Goal: Transaction & Acquisition: Purchase product/service

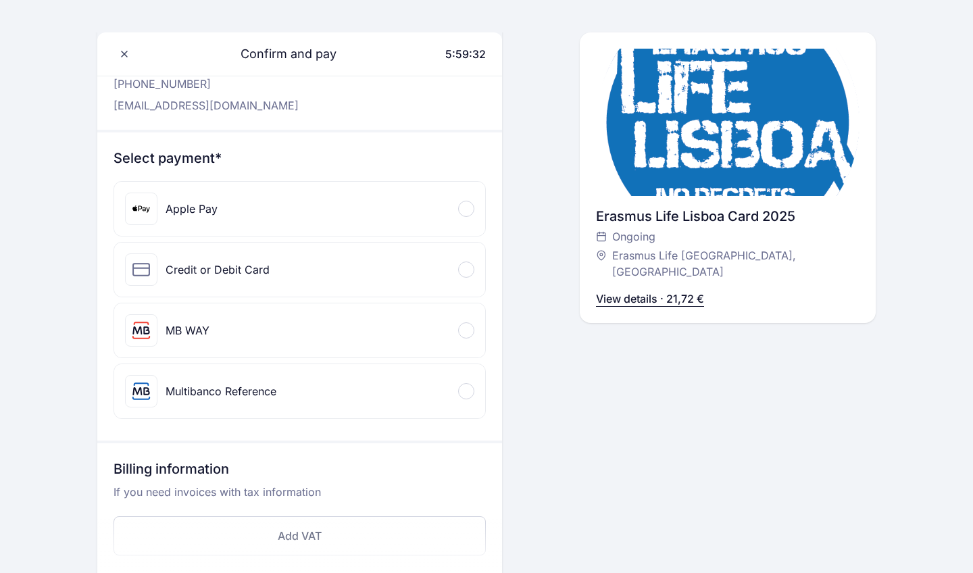
scroll to position [84, 0]
click at [375, 265] on div "Credit or Debit Card" at bounding box center [299, 271] width 371 height 54
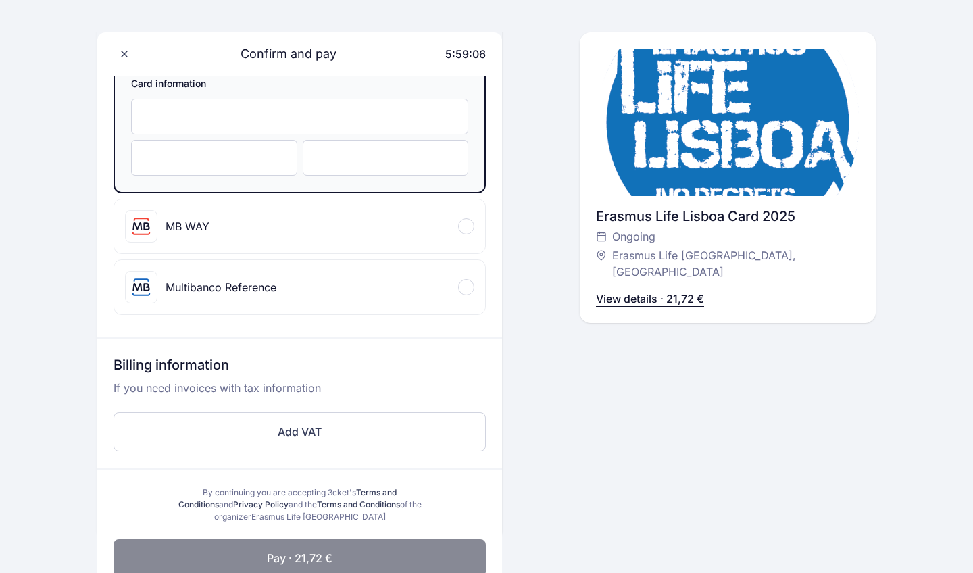
scroll to position [310, 0]
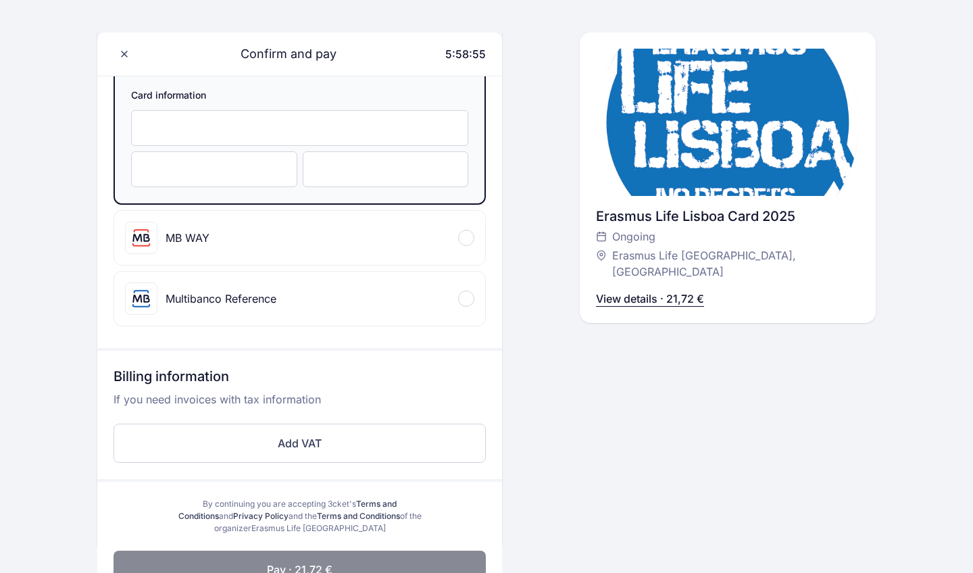
click at [285, 114] on div at bounding box center [299, 128] width 337 height 36
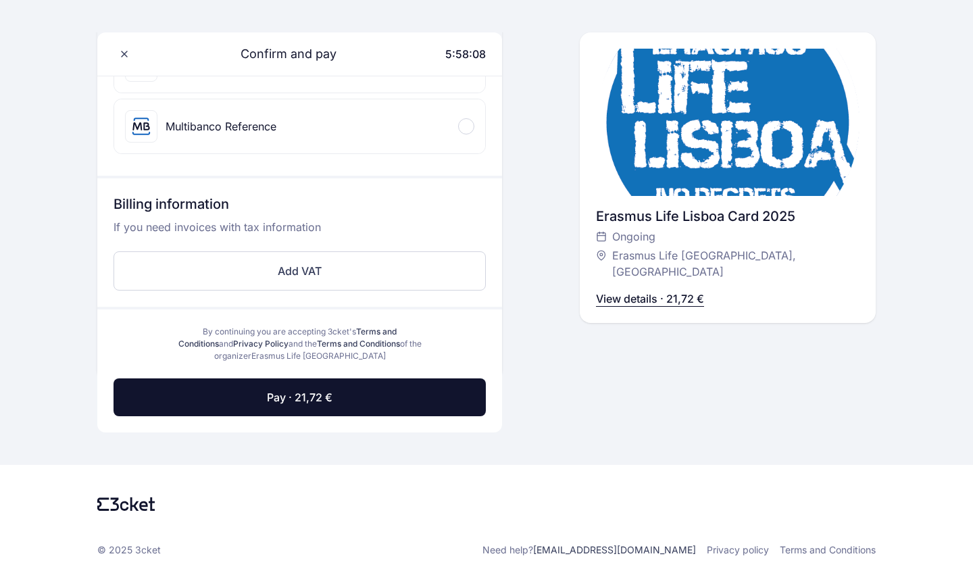
scroll to position [483, 0]
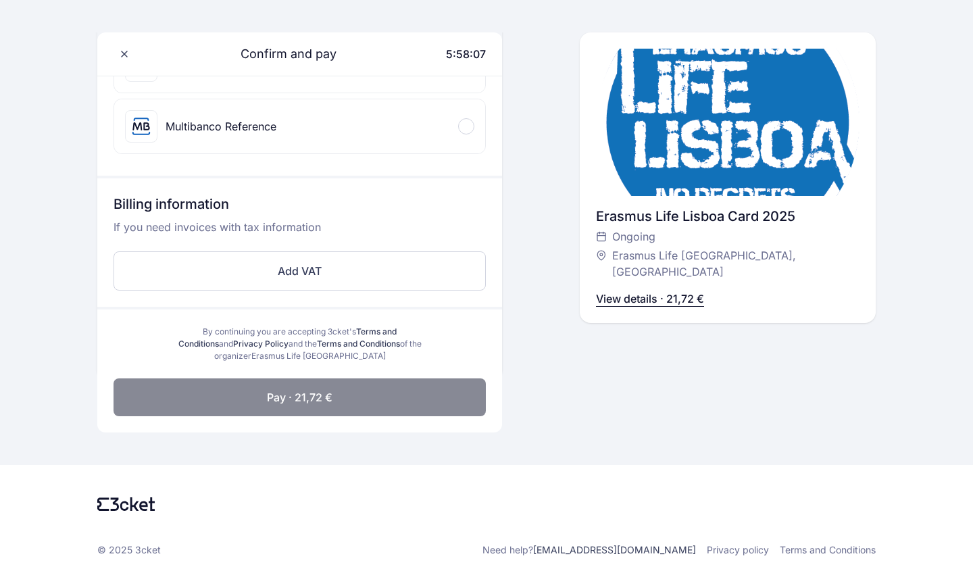
click at [242, 387] on button "Pay · 21,72 €" at bounding box center [300, 398] width 372 height 38
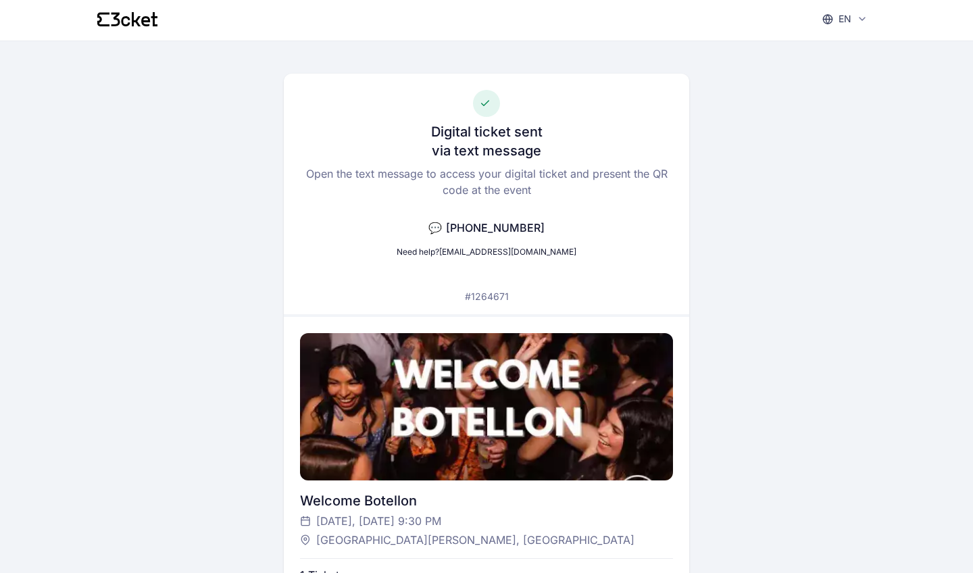
scroll to position [3, 0]
